Goal: Task Accomplishment & Management: Use online tool/utility

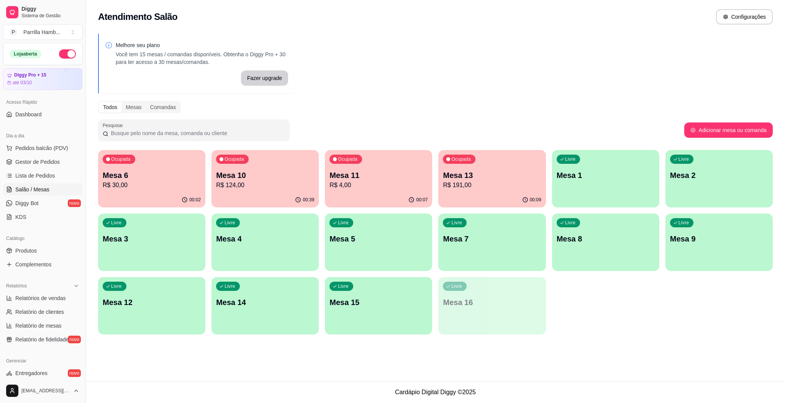
click at [701, 246] on div "Livre Mesa 9" at bounding box center [718, 238] width 107 height 48
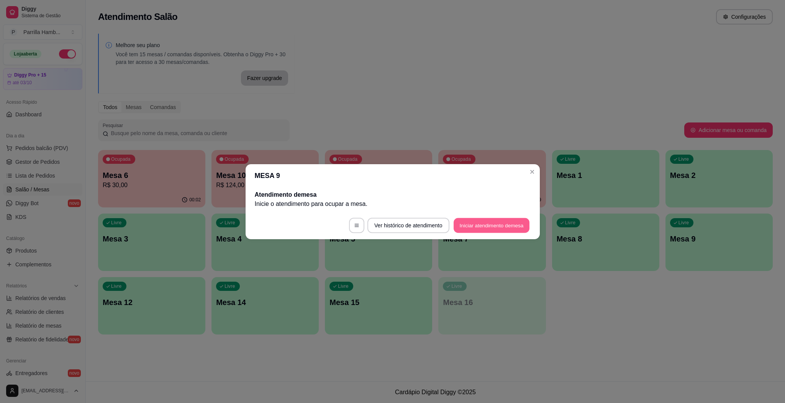
click at [496, 226] on button "Iniciar atendimento de mesa" at bounding box center [492, 225] width 76 height 15
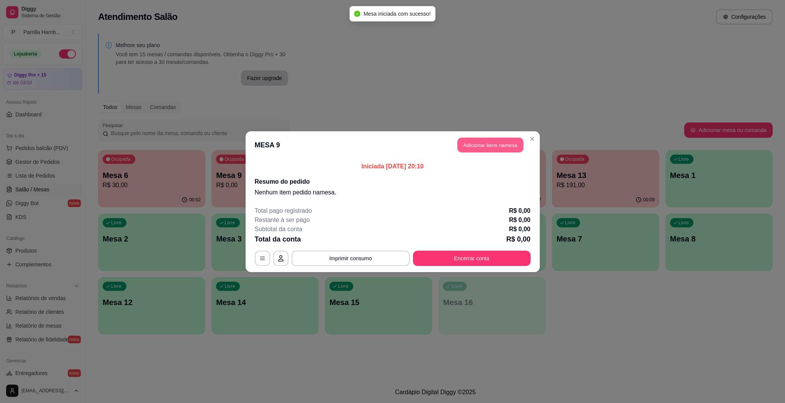
click at [506, 143] on button "Adicionar itens na mesa" at bounding box center [490, 145] width 66 height 15
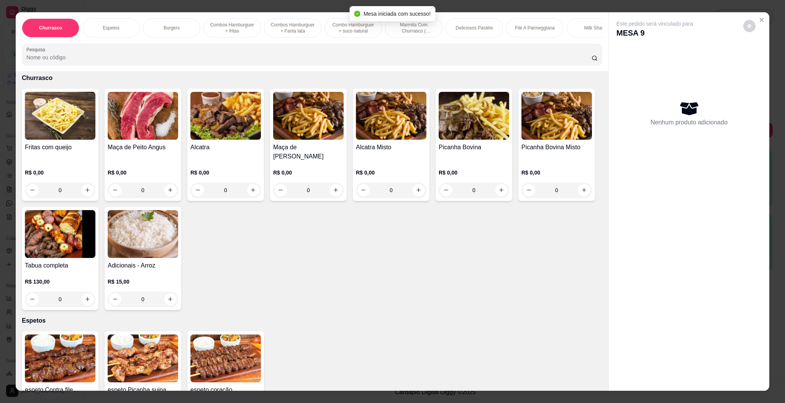
scroll to position [57, 0]
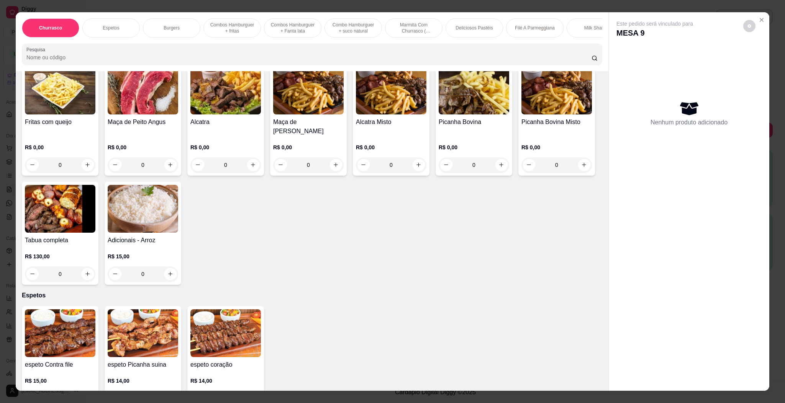
click at [95, 206] on img at bounding box center [60, 209] width 70 height 48
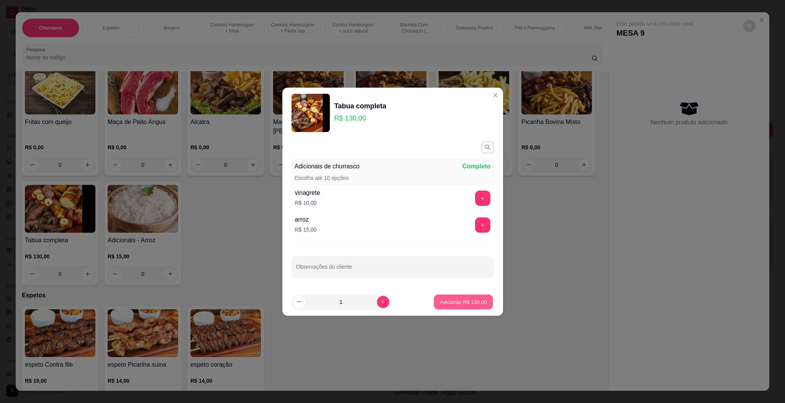
click at [470, 306] on p "Adicionar R$ 130,00" at bounding box center [463, 301] width 47 height 7
type input "1"
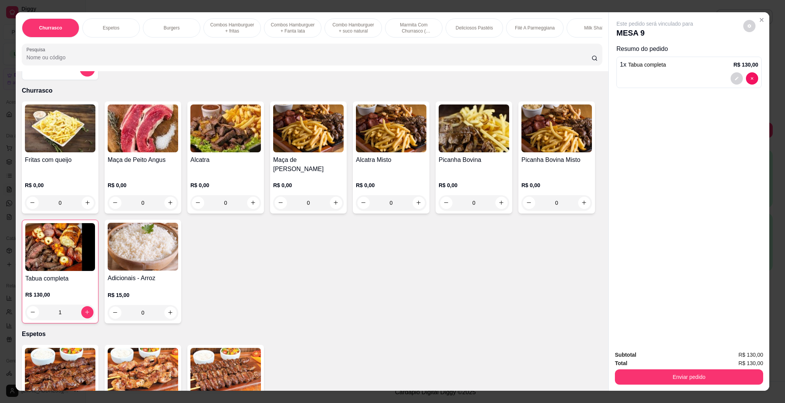
scroll to position [0, 0]
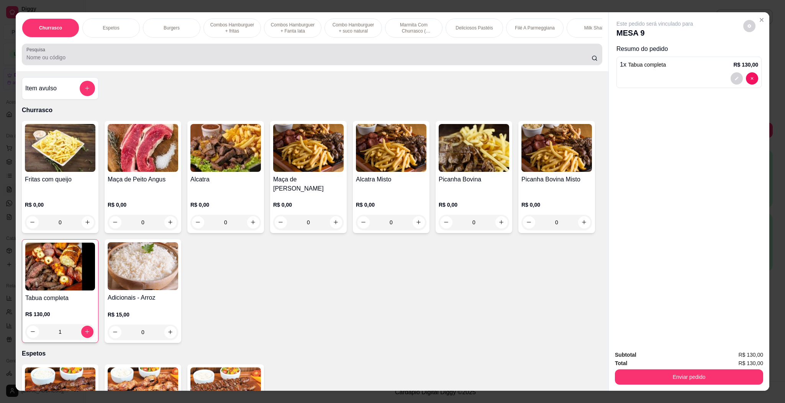
click at [182, 55] on div at bounding box center [311, 54] width 571 height 15
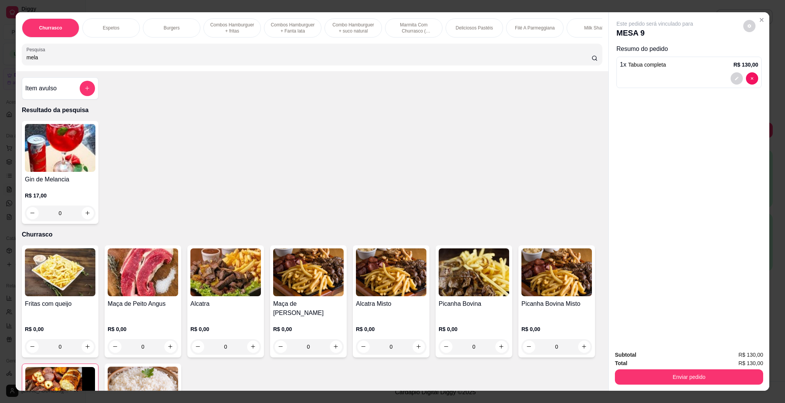
type input "mela"
click at [62, 172] on img at bounding box center [60, 148] width 70 height 48
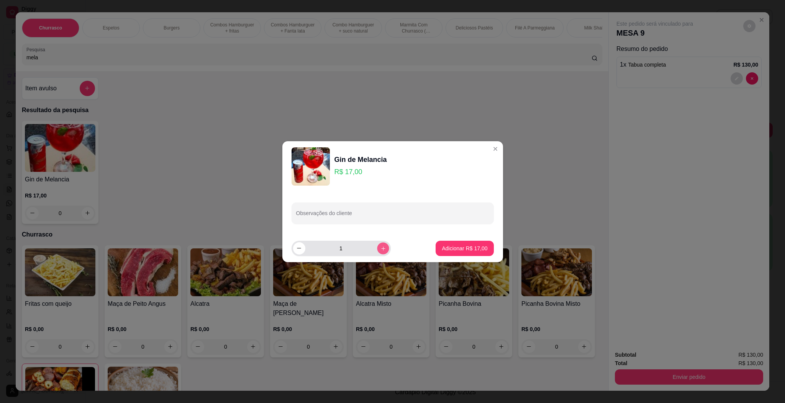
click at [381, 252] on button "increase-product-quantity" at bounding box center [383, 249] width 12 height 12
type input "2"
click at [319, 216] on input "Observações do cliente" at bounding box center [392, 217] width 193 height 8
type input "sem alcool"
click at [470, 245] on p "Adicionar R$ 34,00" at bounding box center [465, 249] width 46 height 8
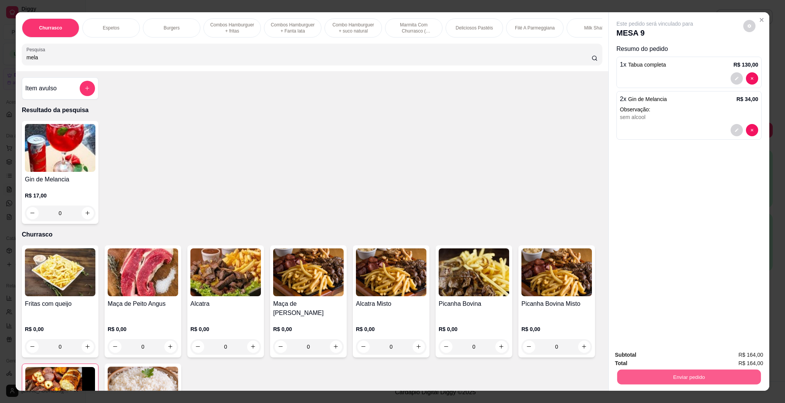
click at [677, 380] on button "Enviar pedido" at bounding box center [689, 377] width 144 height 15
click at [759, 359] on button "Enviar pedido" at bounding box center [741, 358] width 43 height 15
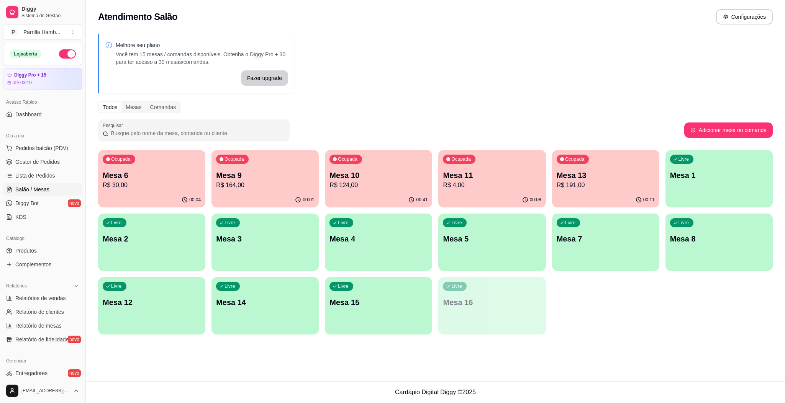
click at [465, 182] on p "R$ 4,00" at bounding box center [492, 185] width 98 height 9
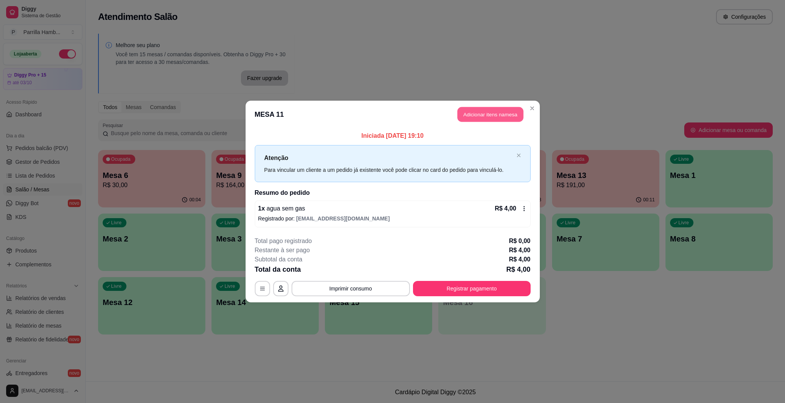
click at [477, 121] on button "Adicionar itens na mesa" at bounding box center [490, 114] width 66 height 15
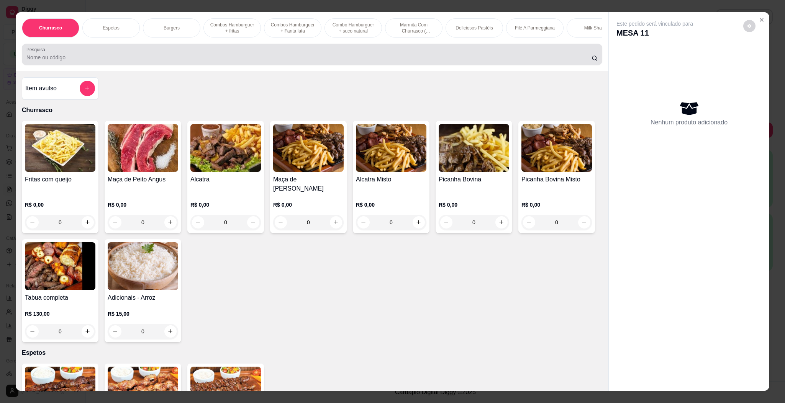
click at [361, 62] on div at bounding box center [311, 54] width 571 height 15
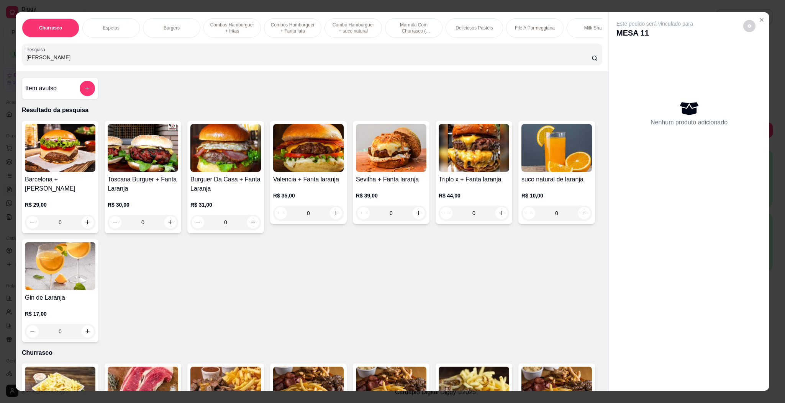
type input "[PERSON_NAME]"
click at [521, 172] on img at bounding box center [556, 148] width 70 height 48
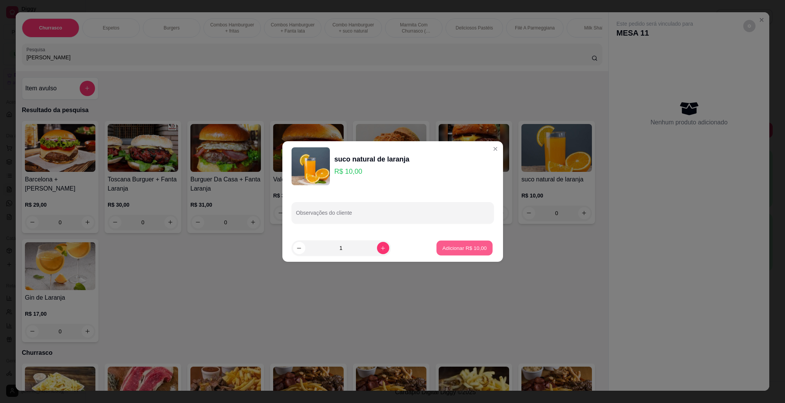
click at [467, 254] on button "Adicionar R$ 10,00" at bounding box center [465, 248] width 56 height 15
type input "1"
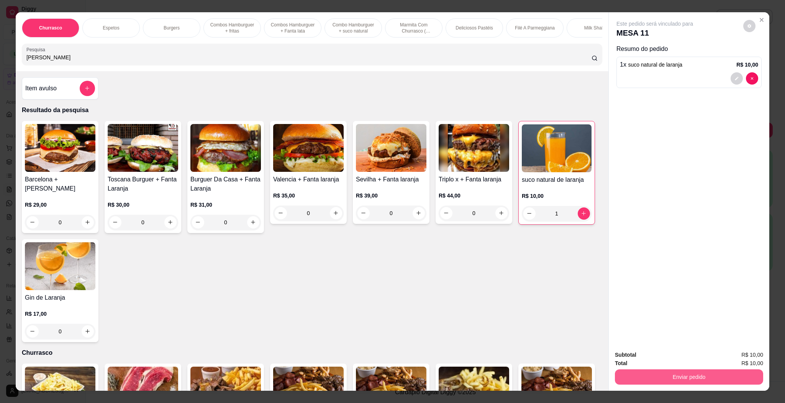
click at [715, 370] on button "Enviar pedido" at bounding box center [689, 377] width 148 height 15
click at [744, 354] on button "Enviar pedido" at bounding box center [741, 358] width 43 height 15
